Goal: Check status: Check status

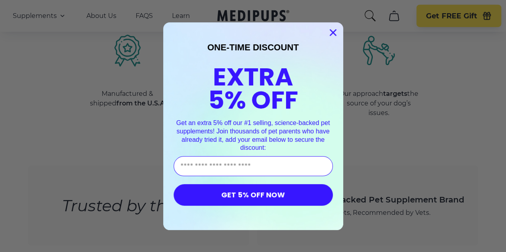
scroll to position [1008, 0]
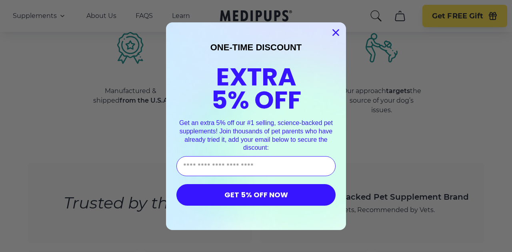
click at [333, 32] on icon "Close dialog" at bounding box center [336, 33] width 6 height 6
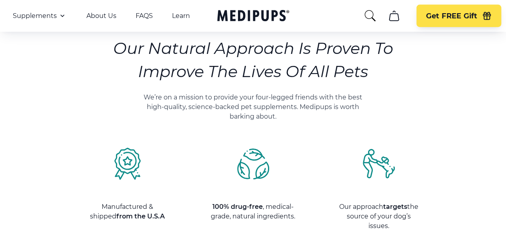
scroll to position [939, 0]
click at [393, 17] on icon "cart" at bounding box center [393, 16] width 13 height 13
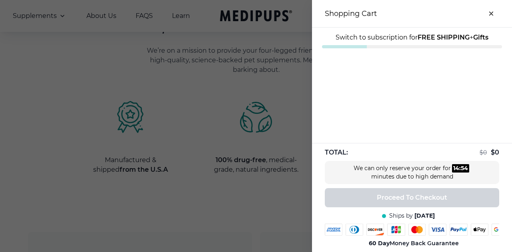
click at [489, 14] on icon "close-cart" at bounding box center [490, 13] width 3 height 3
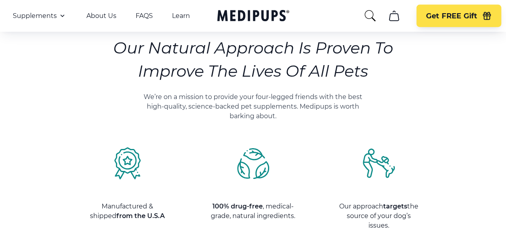
click at [365, 202] on p "Our approach targets the source of your dog’s issues." at bounding box center [379, 216] width 86 height 29
click at [365, 19] on icon "search" at bounding box center [369, 16] width 13 height 13
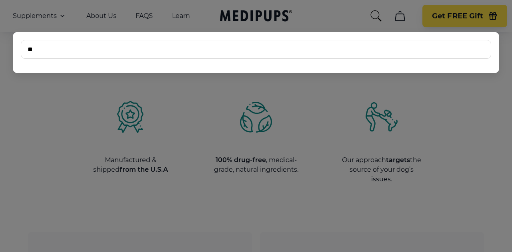
type input "*"
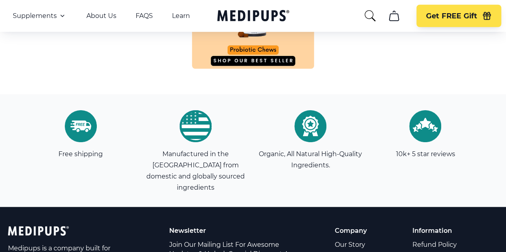
scroll to position [2668, 0]
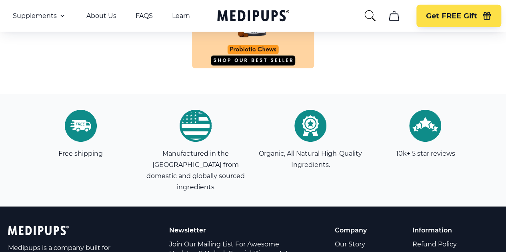
click at [376, 250] on link "Order Tracking" at bounding box center [358, 256] width 49 height 12
